Goal: Task Accomplishment & Management: Use online tool/utility

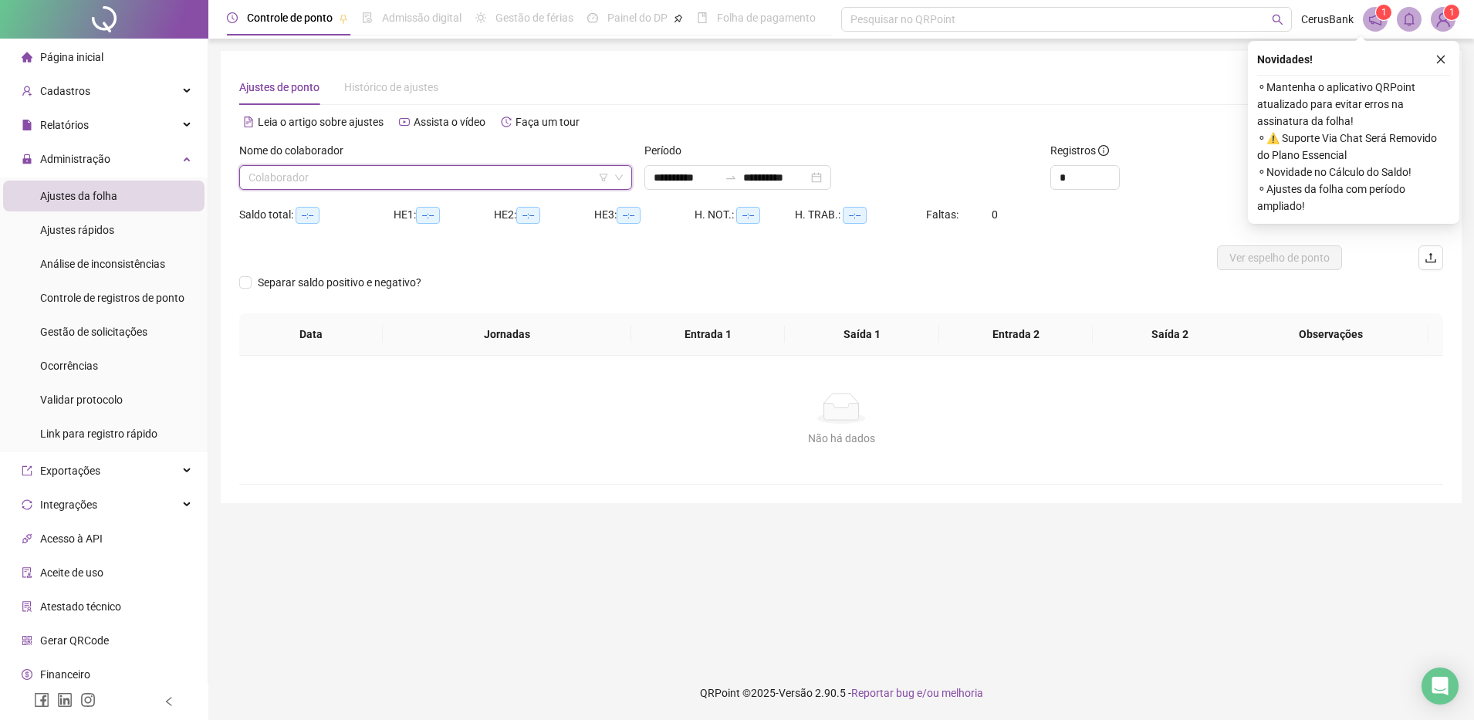
click at [1459, 15] on header "Controle de ponto Admissão digital Gestão de férias Painel do DP Folha de pagam…" at bounding box center [841, 19] width 1266 height 39
click at [1440, 20] on img at bounding box center [1443, 19] width 23 height 23
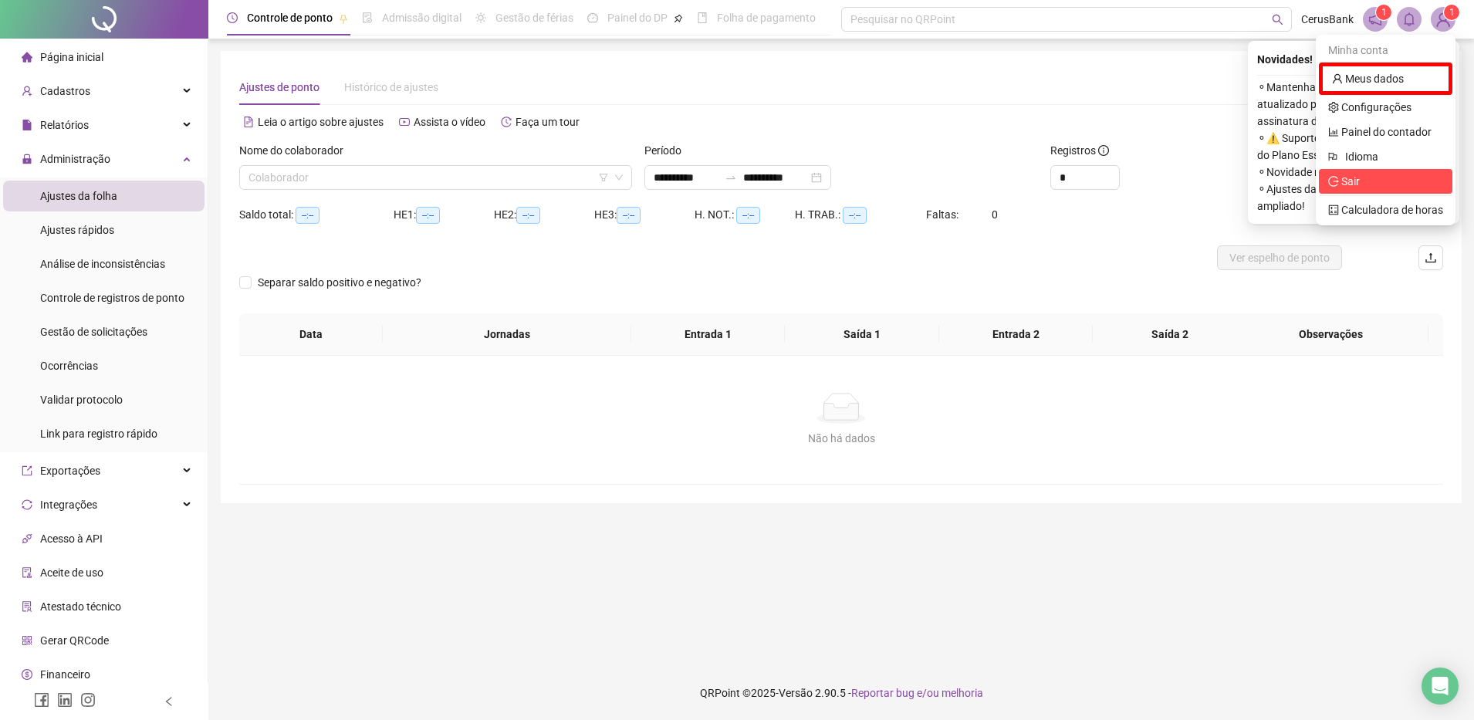
click at [1371, 185] on span "Sair" at bounding box center [1385, 181] width 115 height 17
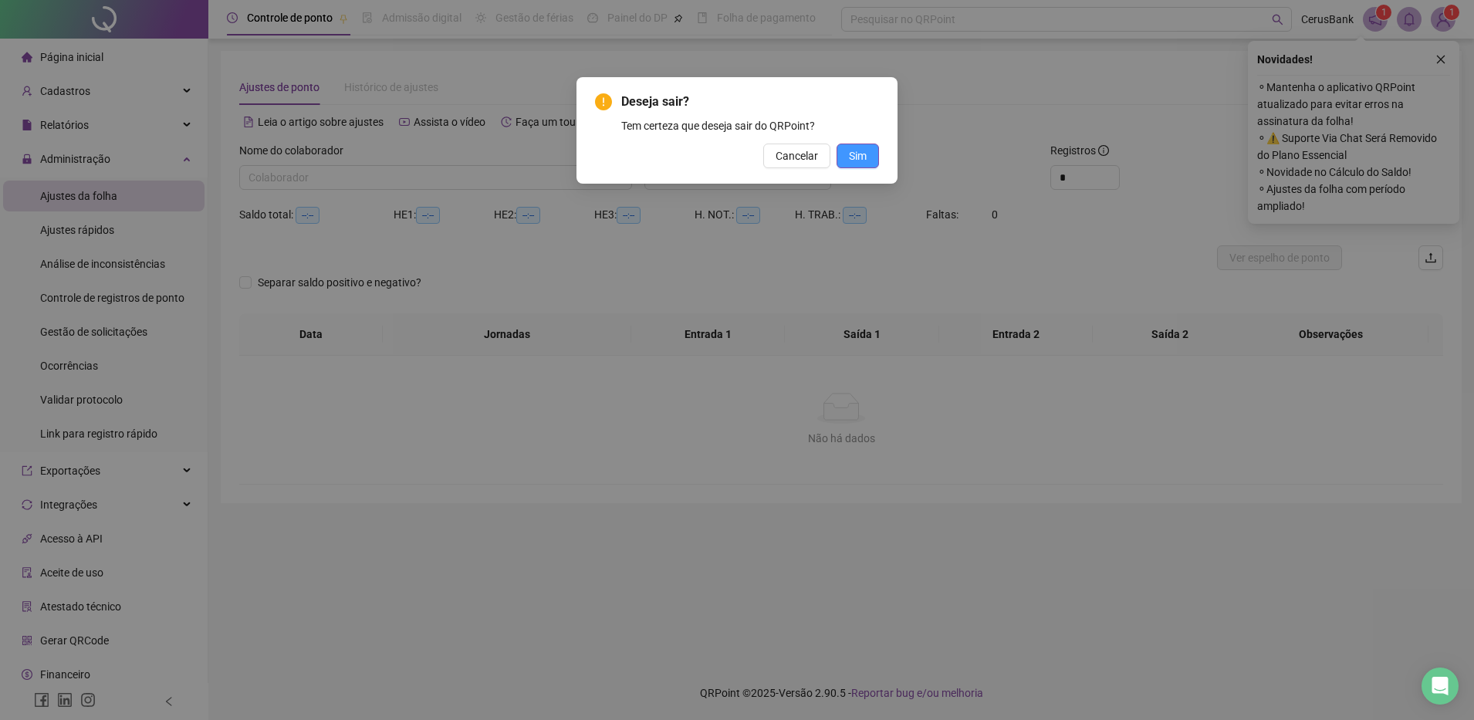
click at [861, 155] on span "Sim" at bounding box center [858, 155] width 18 height 17
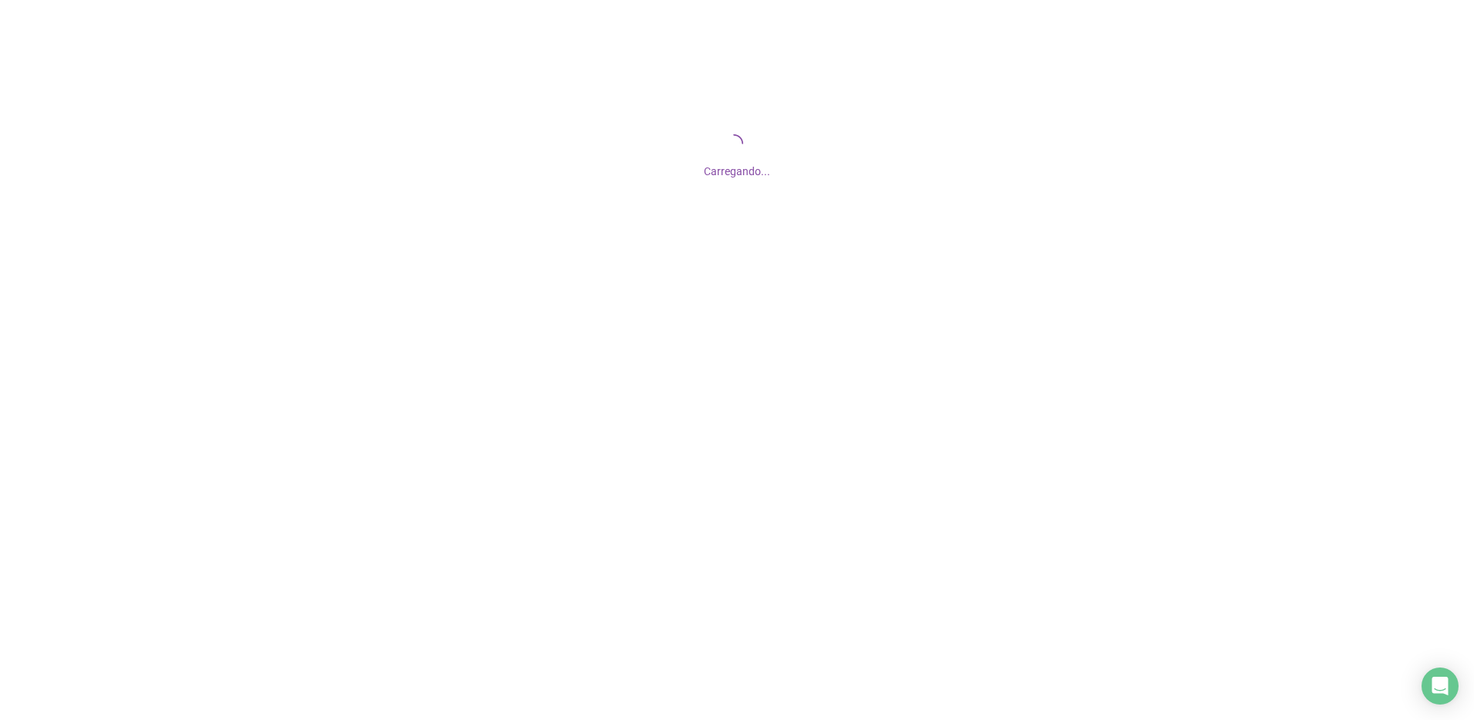
click at [440, 719] on html "Carregando..." at bounding box center [737, 360] width 1474 height 720
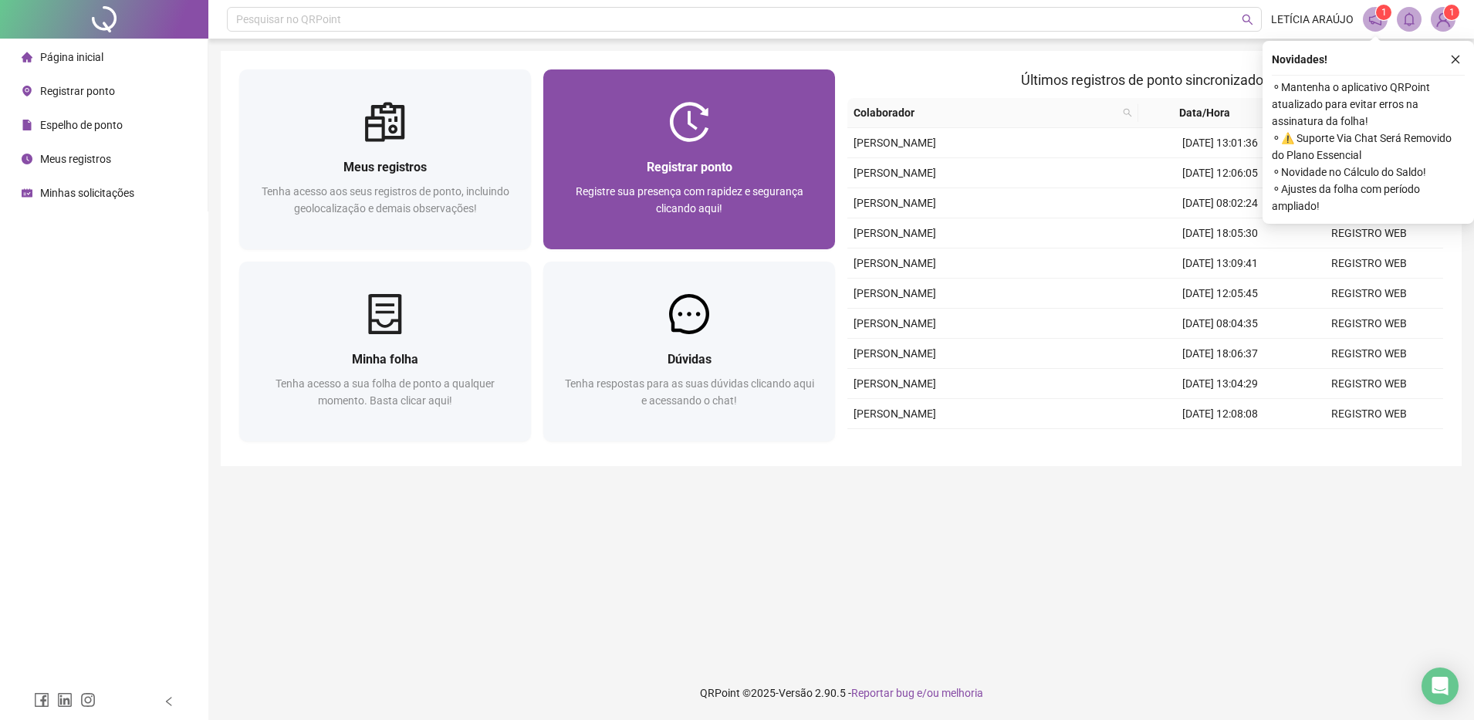
click at [772, 127] on div at bounding box center [689, 122] width 292 height 40
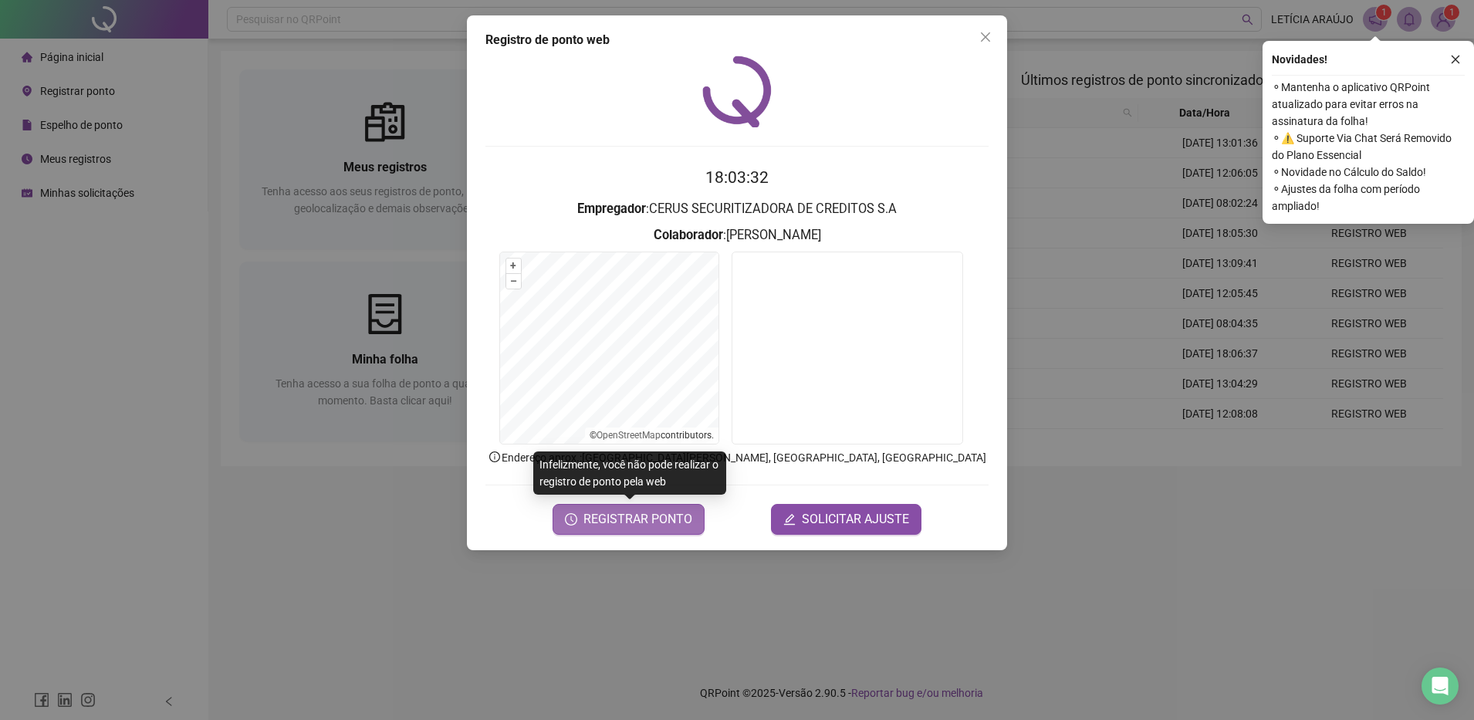
click at [625, 522] on span "REGISTRAR PONTO" at bounding box center [637, 519] width 109 height 19
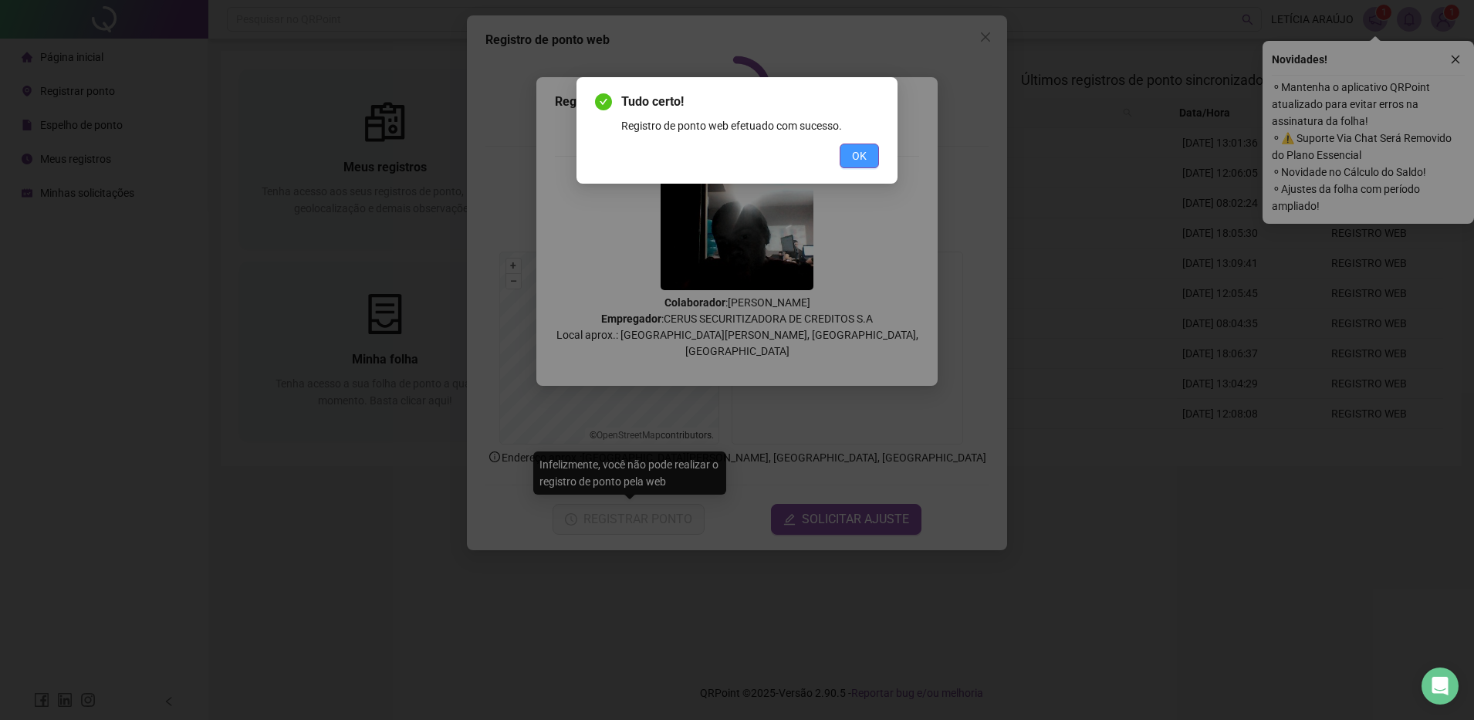
click at [859, 148] on span "OK" at bounding box center [859, 155] width 15 height 17
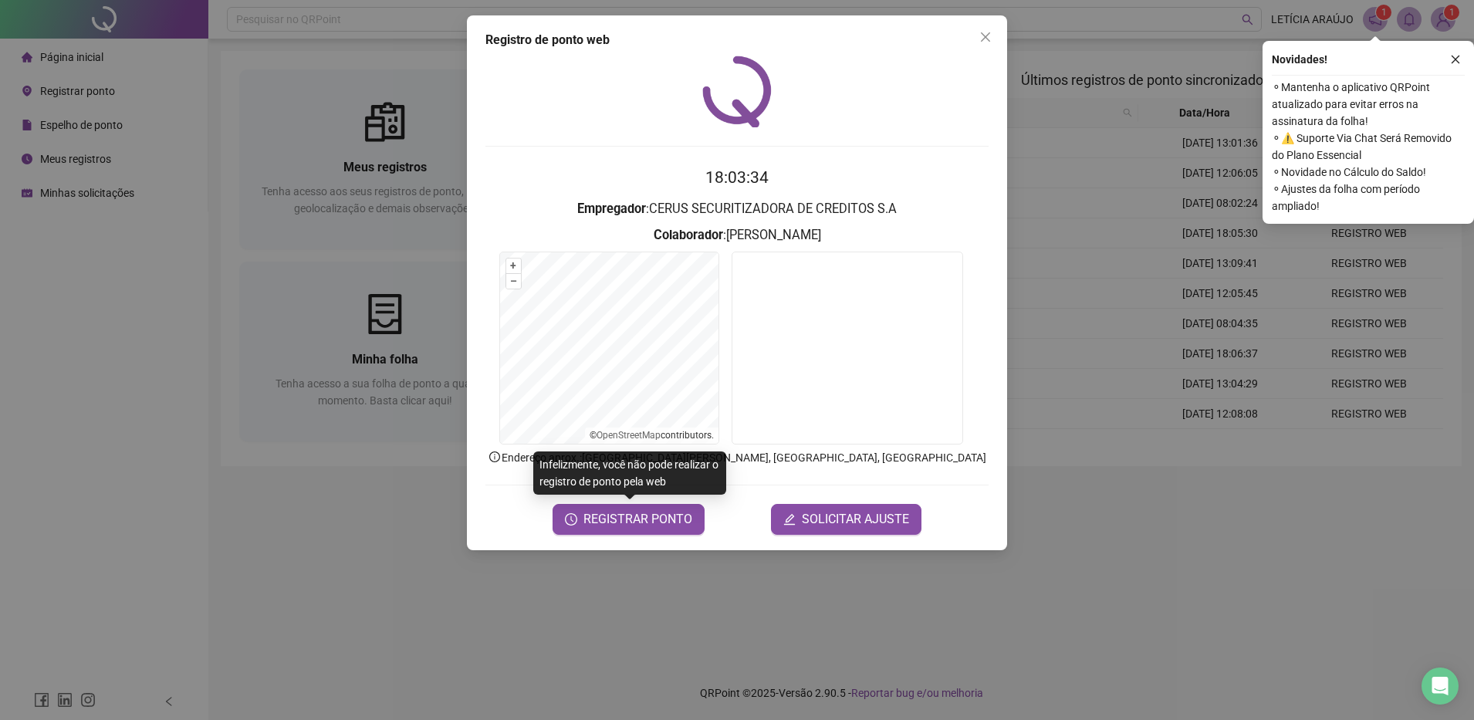
click at [1000, 31] on div "Registro de ponto web 18:03:34 Empregador : CERUS SECURITIZADORA DE CREDITOS S.…" at bounding box center [737, 282] width 540 height 535
drag, startPoint x: 989, startPoint y: 31, endPoint x: 958, endPoint y: 41, distance: 32.5
click at [986, 32] on icon "close" at bounding box center [985, 37] width 12 height 12
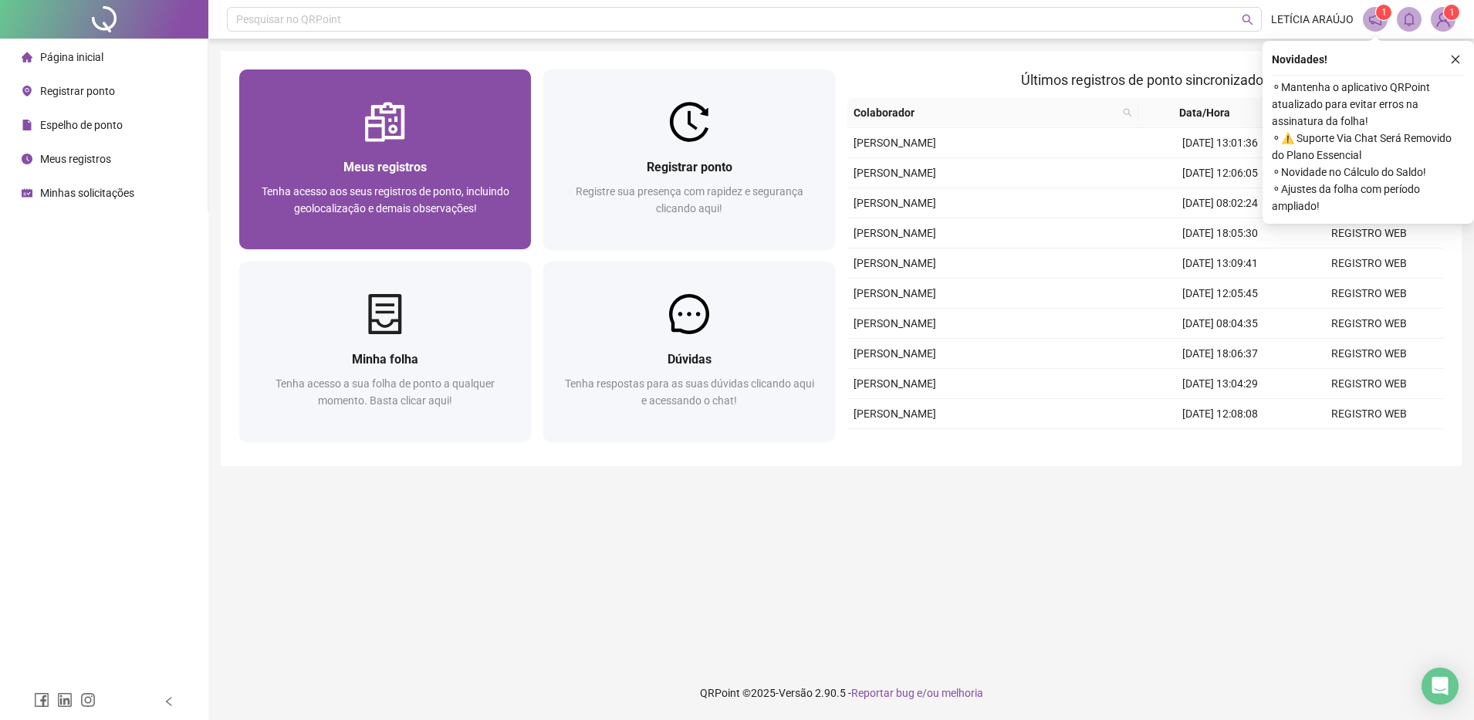
click at [243, 181] on div "Meus registros Tenha acesso aos seus registros de ponto, incluindo geolocalizaç…" at bounding box center [385, 195] width 292 height 107
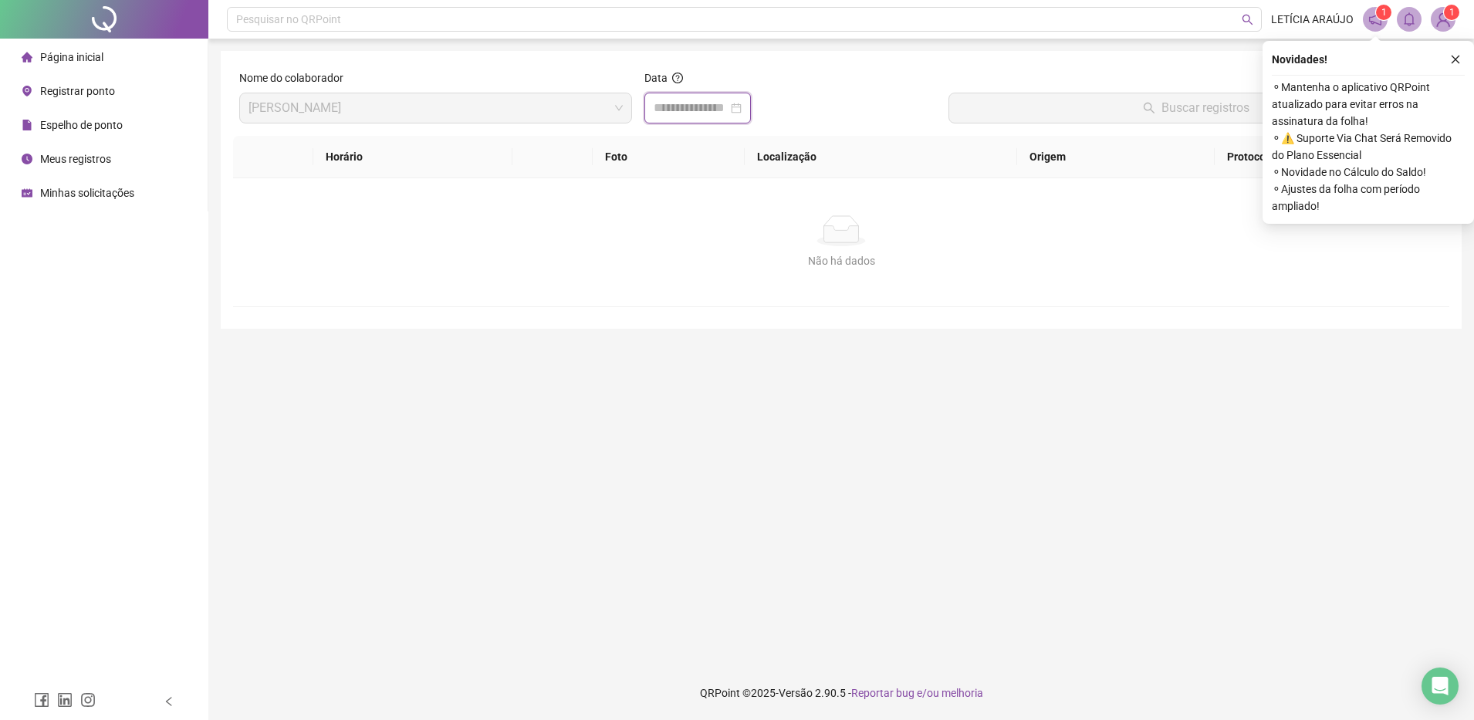
click at [676, 117] on input at bounding box center [691, 108] width 74 height 19
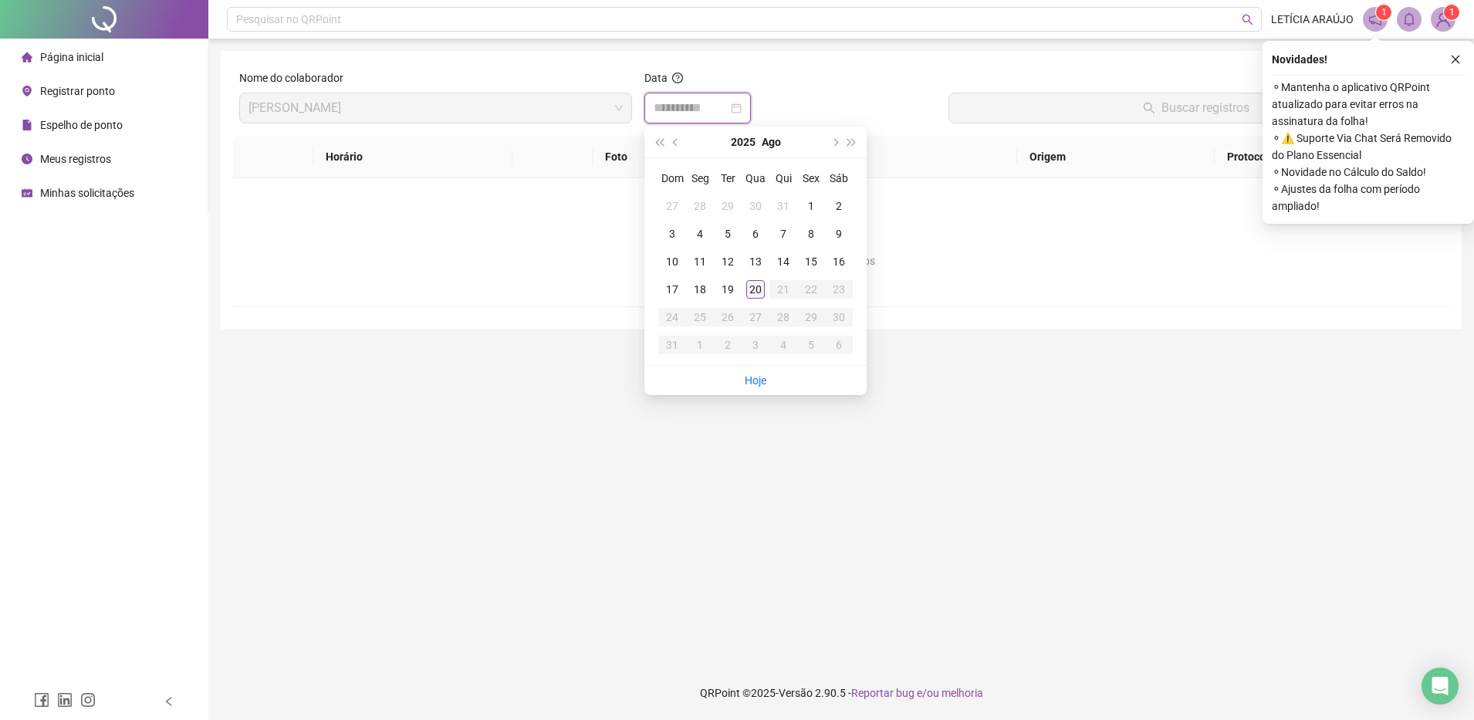
type input "**********"
drag, startPoint x: 755, startPoint y: 293, endPoint x: 777, endPoint y: 276, distance: 28.1
click at [757, 292] on div "20" at bounding box center [755, 289] width 19 height 19
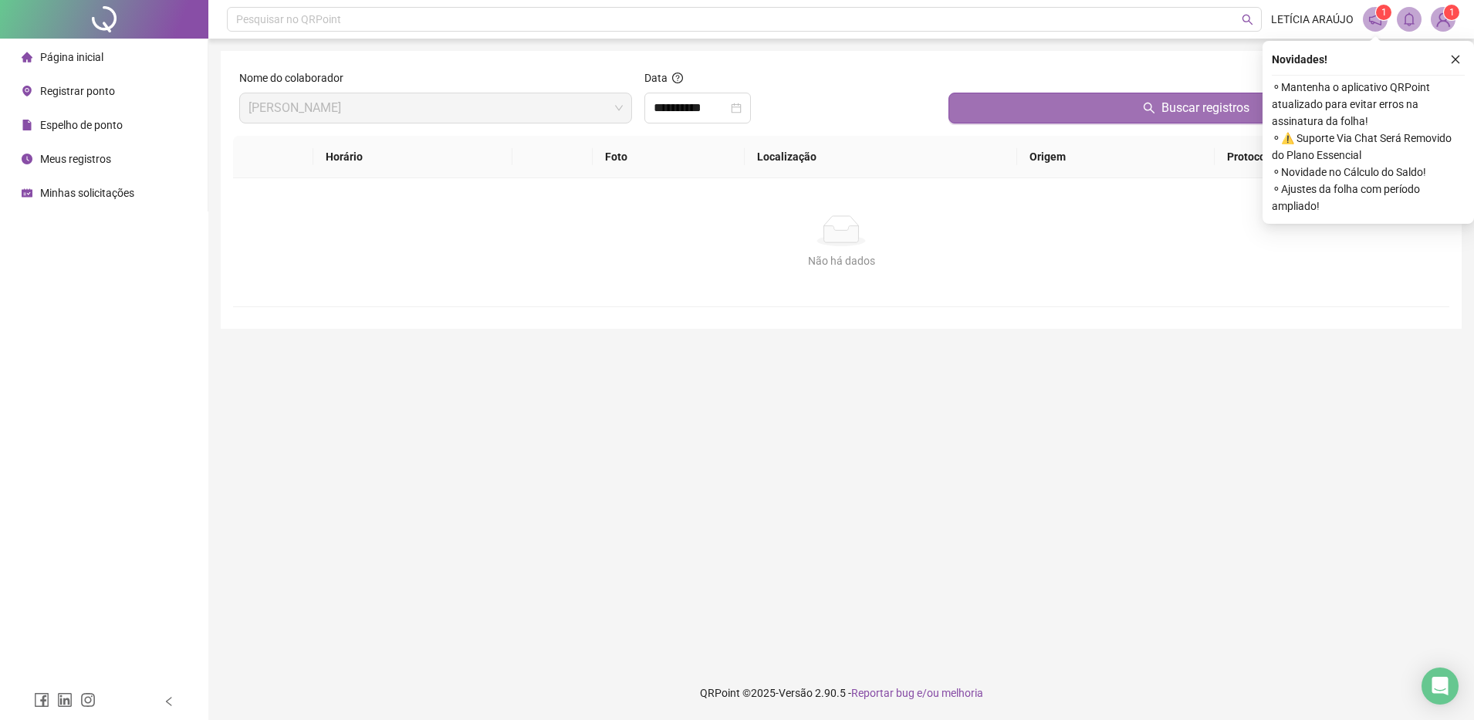
click at [974, 94] on button "Buscar registros" at bounding box center [1196, 108] width 495 height 31
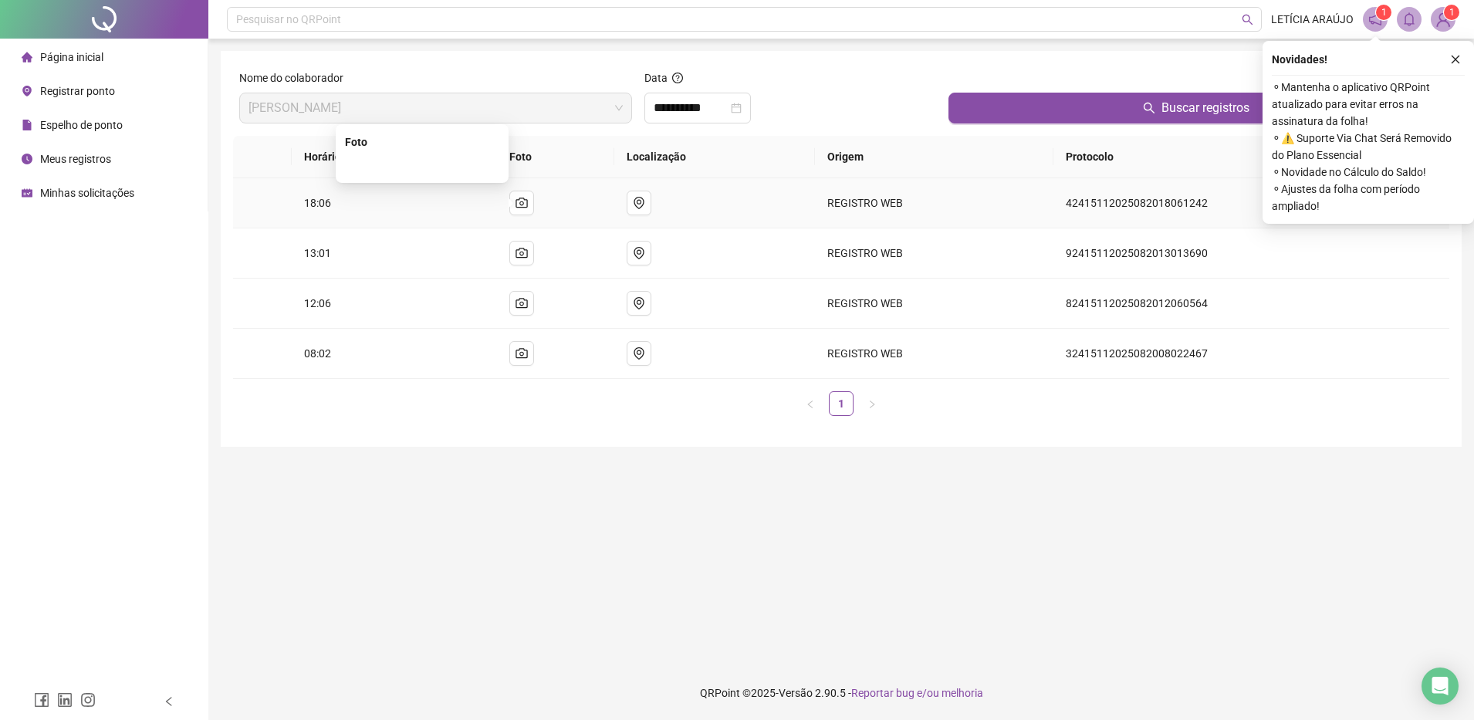
click at [422, 166] on img at bounding box center [422, 166] width 0 height 0
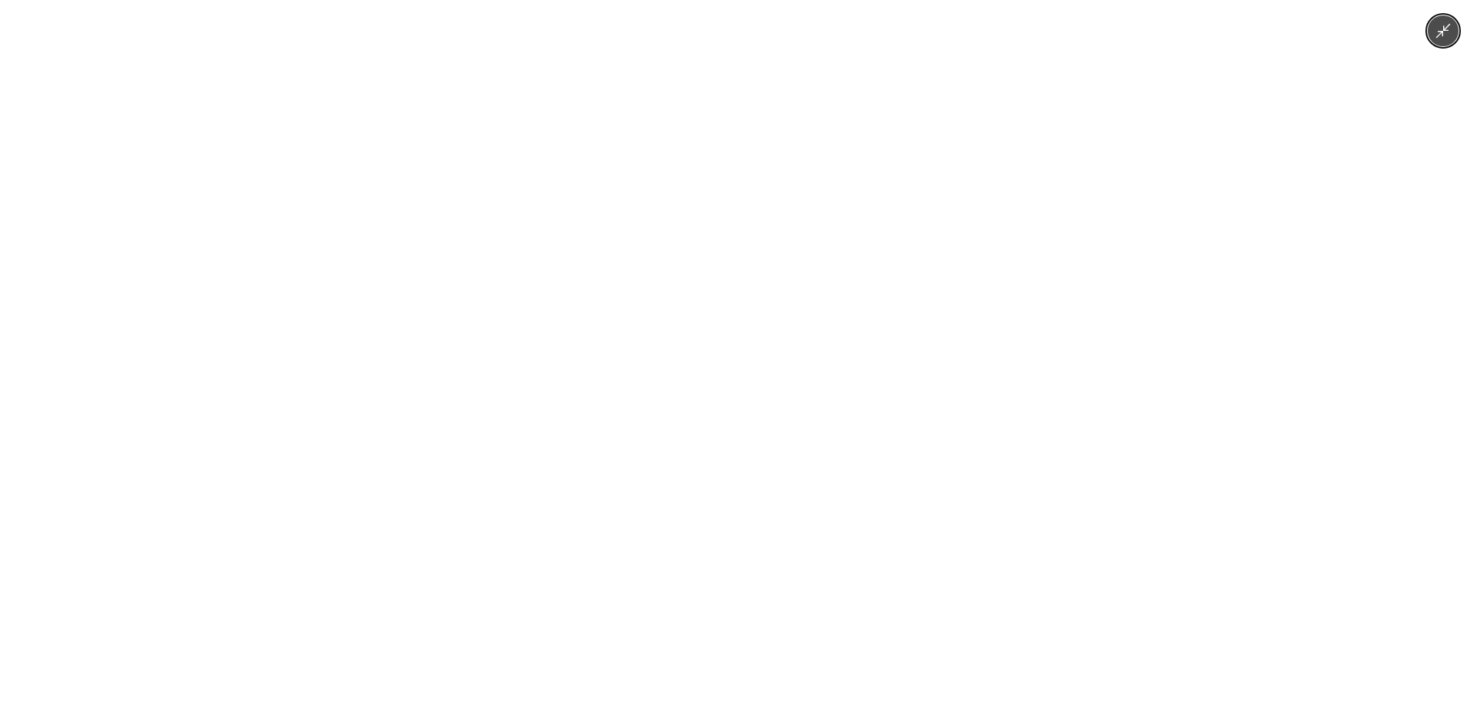
click at [471, 189] on img at bounding box center [737, 360] width 962 height 720
